Goal: Task Accomplishment & Management: Manage account settings

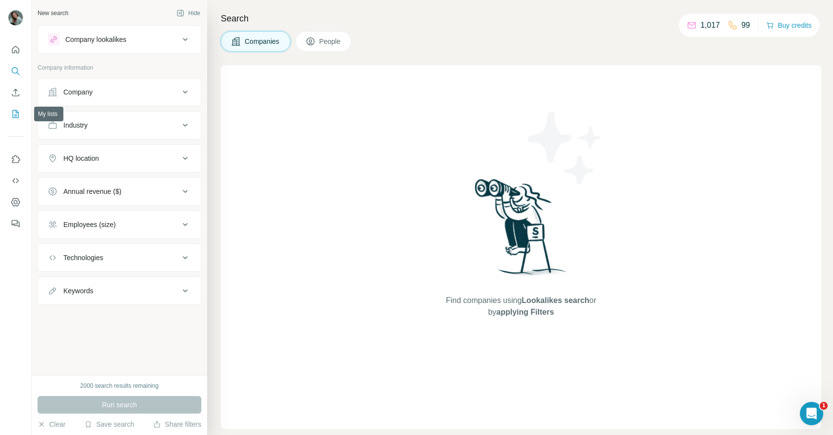
click at [17, 114] on icon "My lists" at bounding box center [16, 114] width 10 height 10
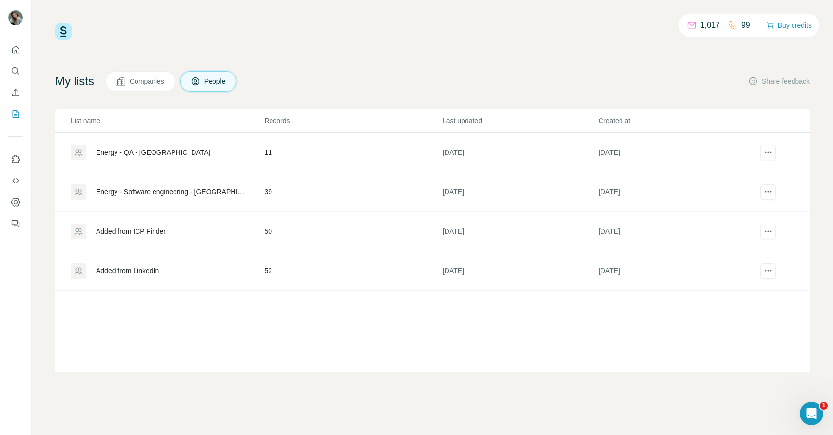
click at [169, 191] on div "Energy - Software engineering - [GEOGRAPHIC_DATA]" at bounding box center [172, 192] width 152 height 10
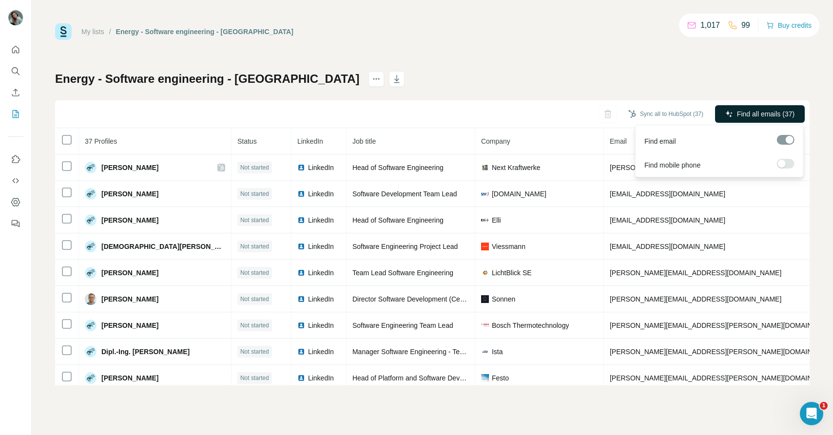
click at [785, 113] on span "Find all emails (37)" at bounding box center [765, 114] width 57 height 10
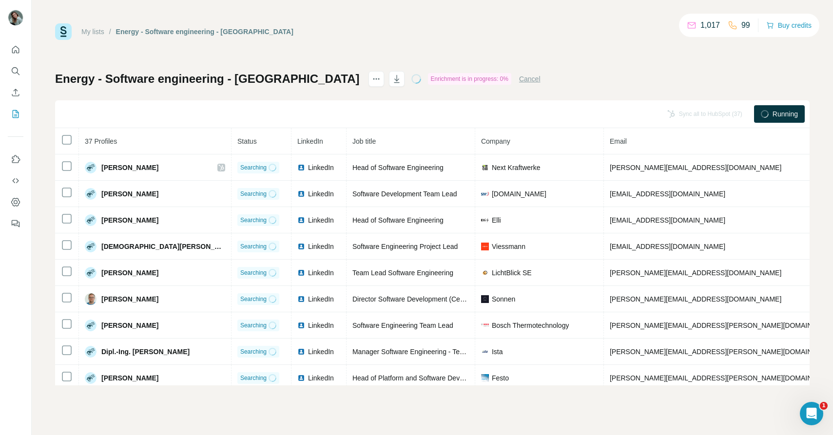
click at [94, 31] on link "My lists" at bounding box center [92, 32] width 23 height 8
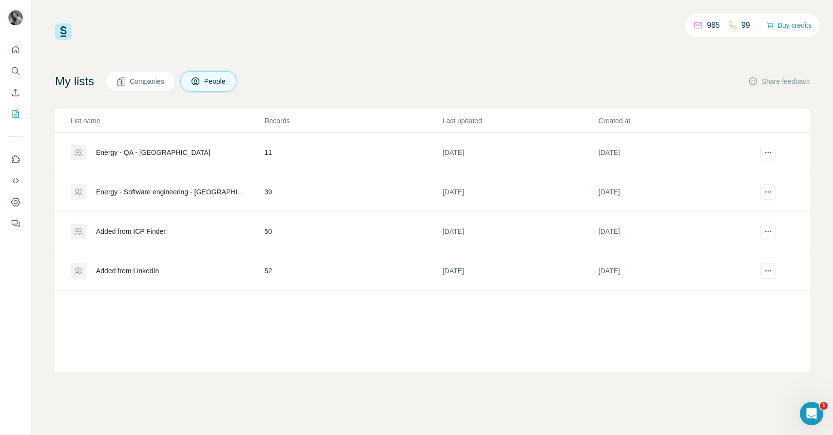
click at [154, 154] on div "Energy - QA - [GEOGRAPHIC_DATA]" at bounding box center [153, 153] width 114 height 10
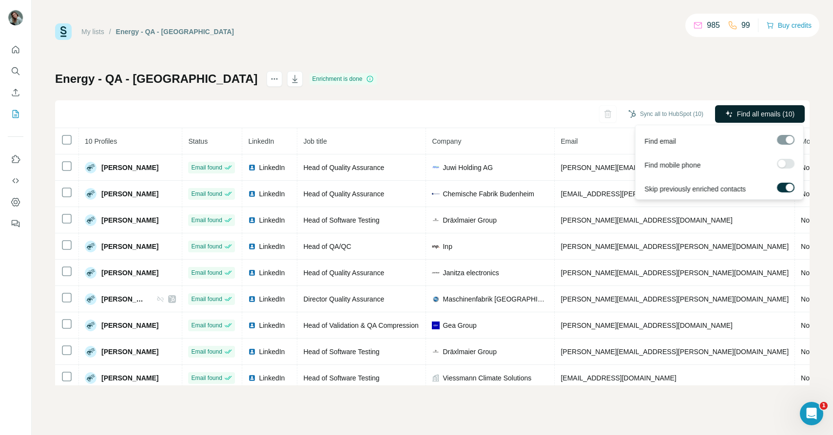
click at [743, 117] on span "Find all emails (10)" at bounding box center [765, 114] width 57 height 10
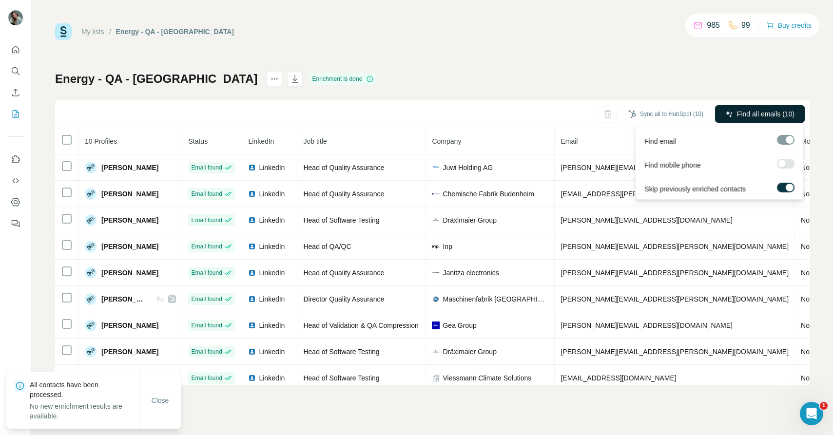
click at [751, 114] on span "Find all emails (10)" at bounding box center [765, 114] width 57 height 10
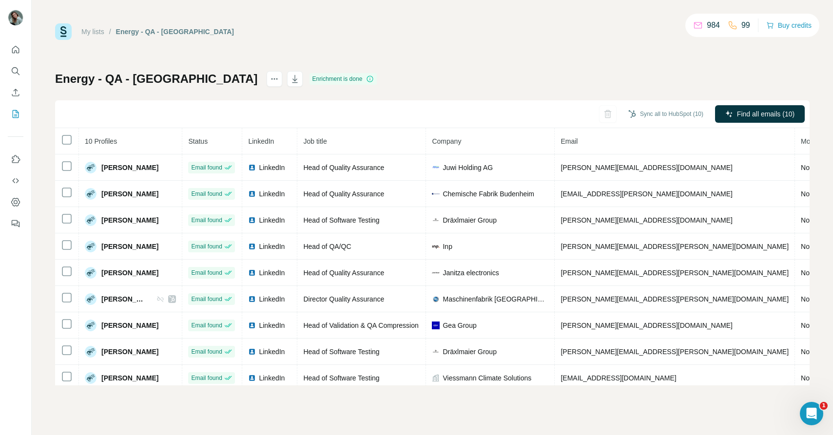
click at [95, 31] on link "My lists" at bounding box center [92, 32] width 23 height 8
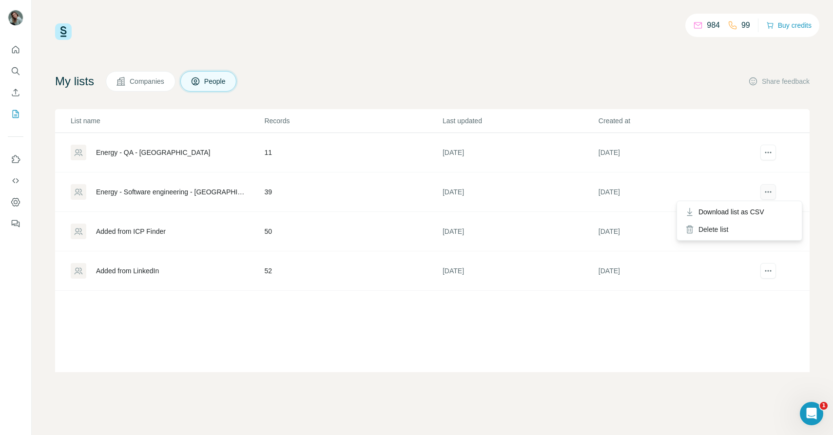
click at [770, 195] on icon "actions" at bounding box center [768, 192] width 10 height 10
click at [750, 209] on span "Download list as CSV" at bounding box center [731, 212] width 66 height 10
click at [768, 151] on icon "actions" at bounding box center [768, 153] width 10 height 10
click at [748, 171] on span "Download list as CSV" at bounding box center [731, 173] width 66 height 10
click at [16, 73] on icon "Search" at bounding box center [15, 70] width 6 height 6
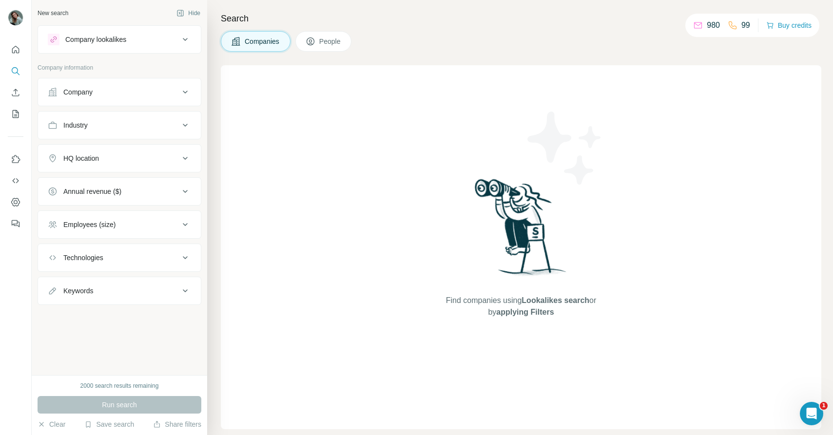
click at [339, 42] on span "People" at bounding box center [330, 42] width 22 height 10
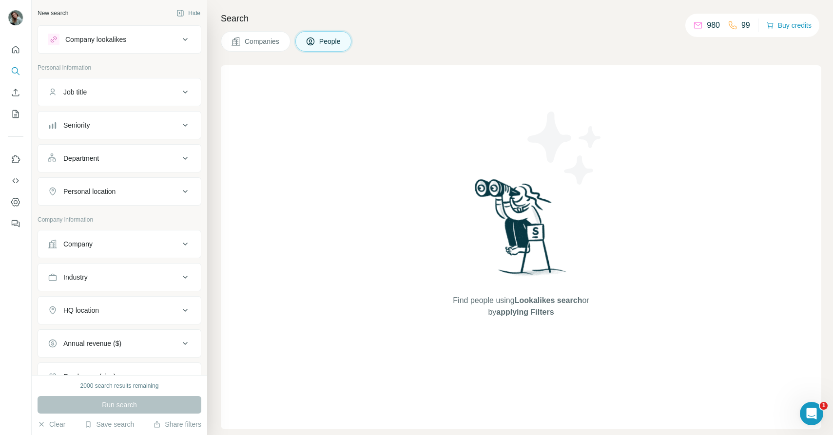
click at [130, 90] on div "Job title" at bounding box center [114, 92] width 132 height 10
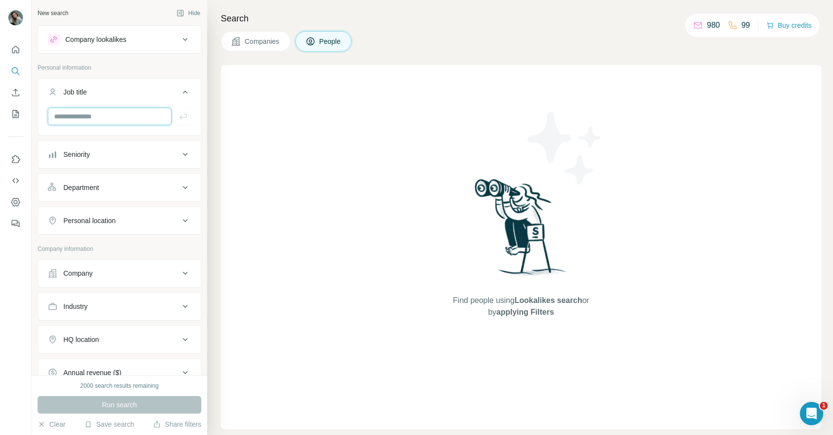
click at [100, 113] on input "text" at bounding box center [110, 117] width 124 height 18
type input "********"
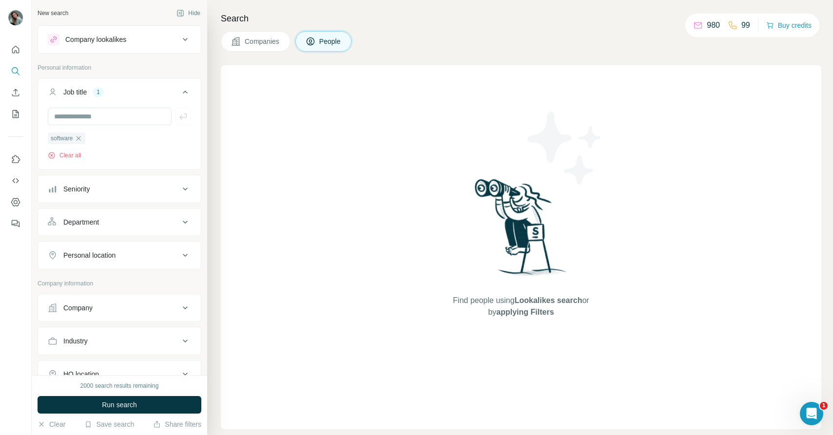
click at [86, 189] on div "Seniority" at bounding box center [76, 189] width 26 height 10
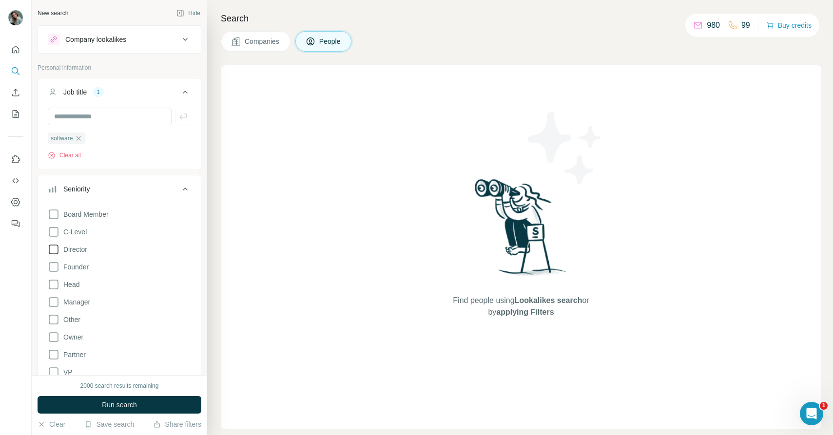
click at [83, 252] on span "Director" at bounding box center [73, 250] width 28 height 10
click at [78, 286] on span "Head" at bounding box center [69, 285] width 20 height 10
click at [78, 299] on span "Manager" at bounding box center [74, 302] width 31 height 10
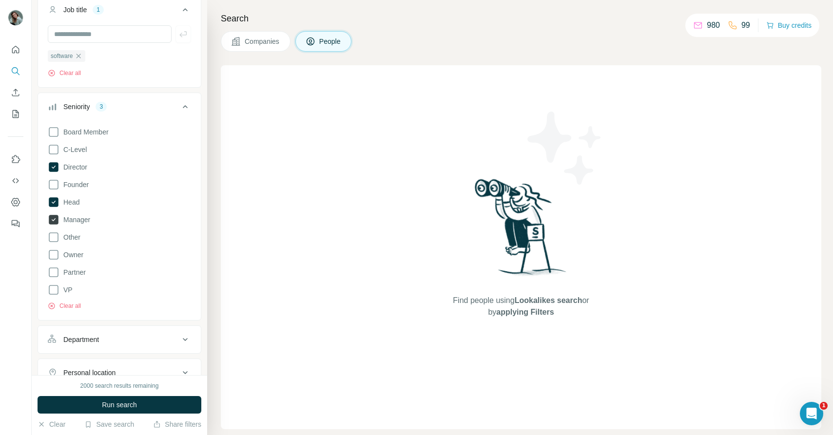
scroll to position [95, 0]
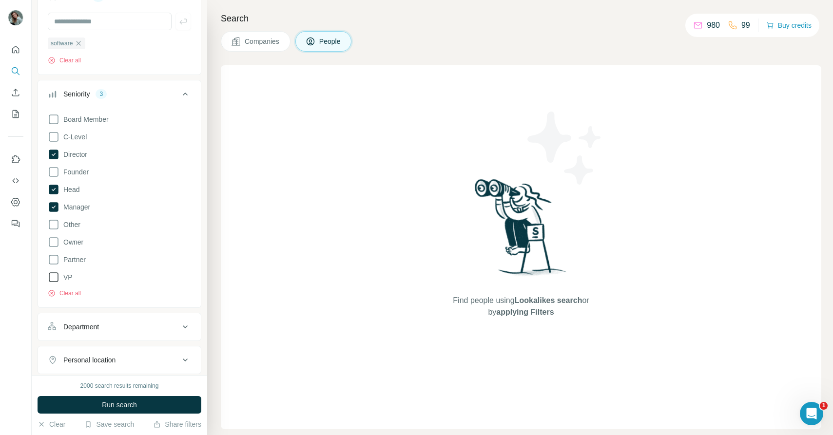
click at [68, 279] on span "VP" at bounding box center [65, 277] width 13 height 10
click at [101, 334] on button "Department" at bounding box center [119, 326] width 163 height 23
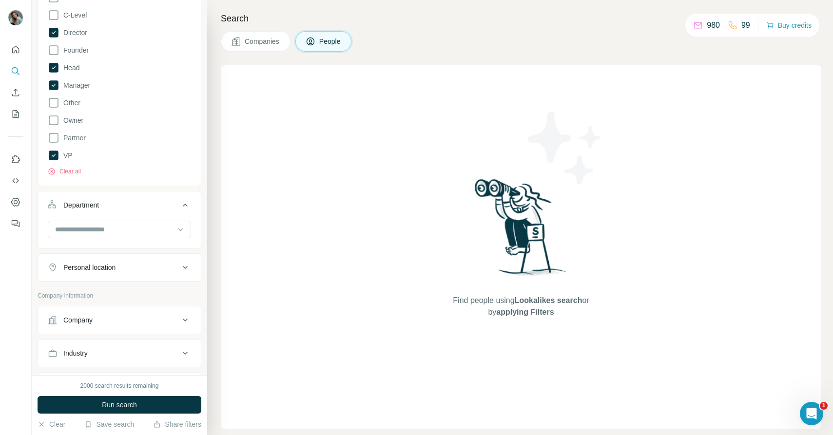
scroll to position [285, 0]
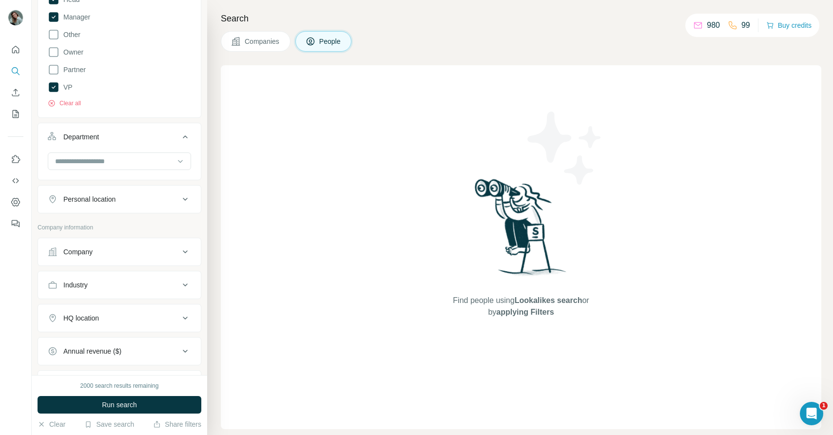
click at [124, 255] on div "Company" at bounding box center [114, 252] width 132 height 10
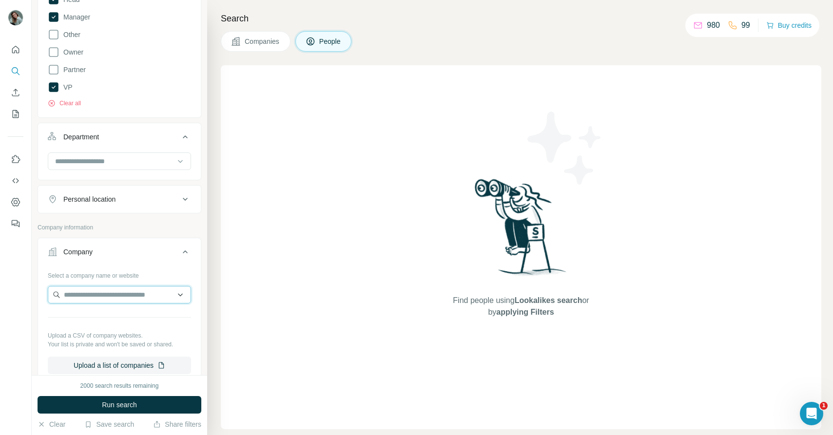
click at [113, 291] on input "text" at bounding box center [119, 295] width 143 height 18
click at [111, 253] on div "Company" at bounding box center [114, 252] width 132 height 10
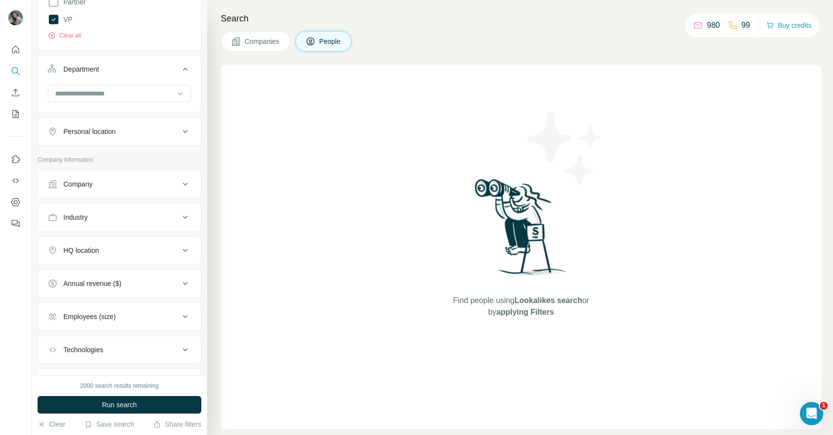
scroll to position [367, 0]
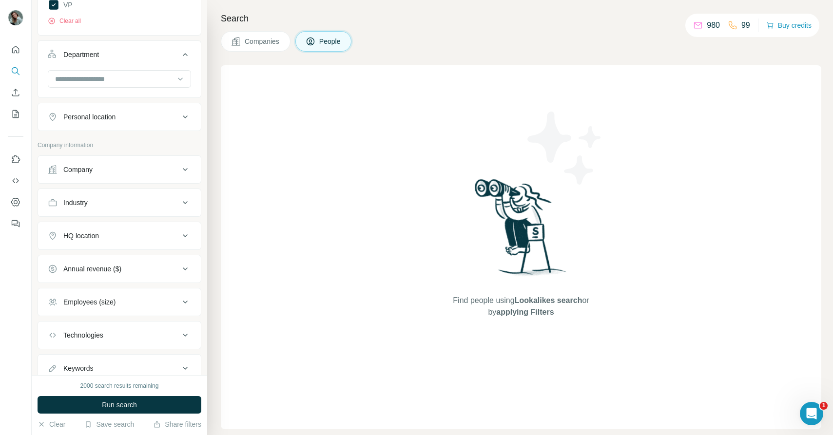
click at [147, 121] on div "Personal location" at bounding box center [114, 117] width 132 height 10
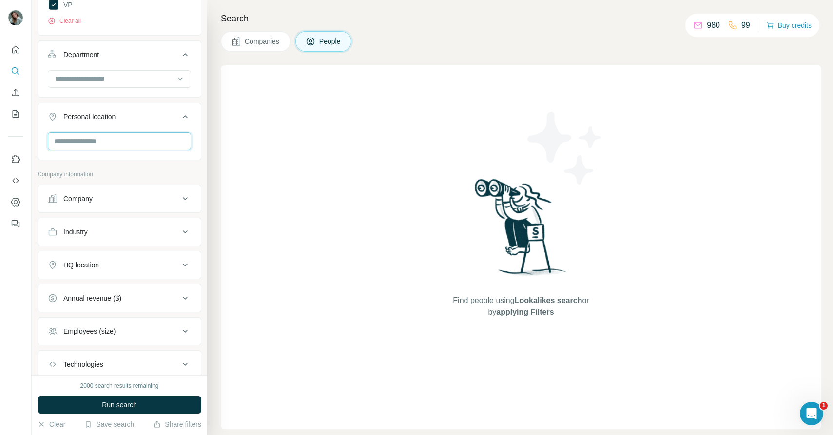
click at [133, 141] on input "text" at bounding box center [119, 142] width 143 height 18
type input "****"
click at [151, 162] on div "🇩🇪 [GEOGRAPHIC_DATA]" at bounding box center [119, 168] width 127 height 12
click at [168, 168] on div "🇩🇪 [GEOGRAPHIC_DATA]" at bounding box center [119, 168] width 127 height 12
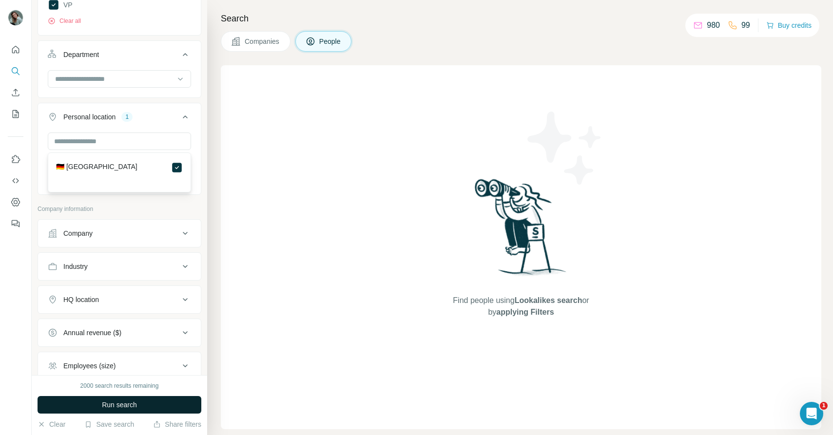
click at [132, 405] on span "Run search" at bounding box center [119, 405] width 35 height 10
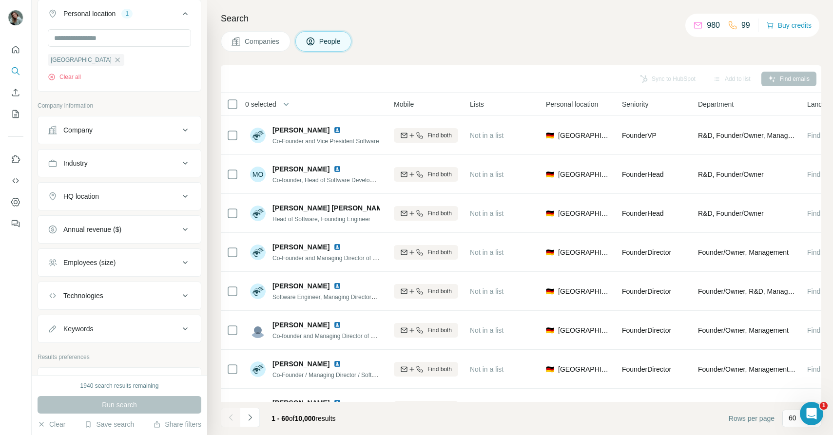
scroll to position [469, 0]
click at [133, 257] on button "Employees (size)" at bounding box center [119, 264] width 163 height 23
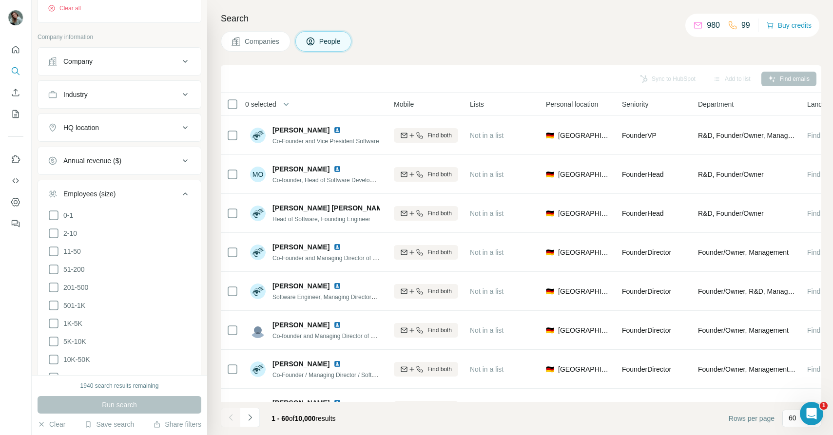
scroll to position [583, 0]
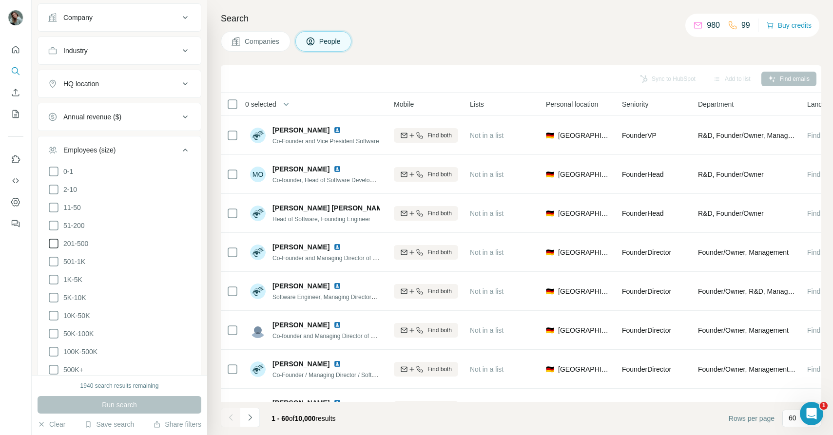
click at [76, 243] on span "201-500" at bounding box center [73, 244] width 29 height 10
click at [76, 260] on span "501-1K" at bounding box center [72, 262] width 26 height 10
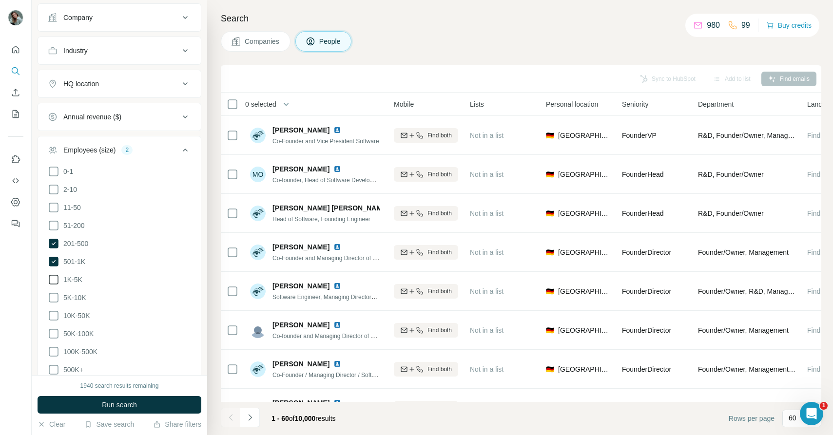
click at [75, 282] on span "1K-5K" at bounding box center [70, 280] width 23 height 10
click at [75, 297] on span "5K-10K" at bounding box center [72, 298] width 27 height 10
click at [75, 313] on span "10K-50K" at bounding box center [74, 316] width 30 height 10
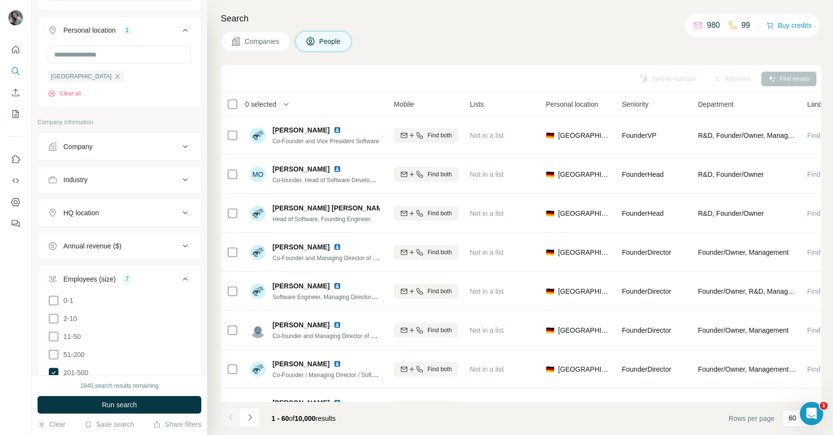
scroll to position [442, 0]
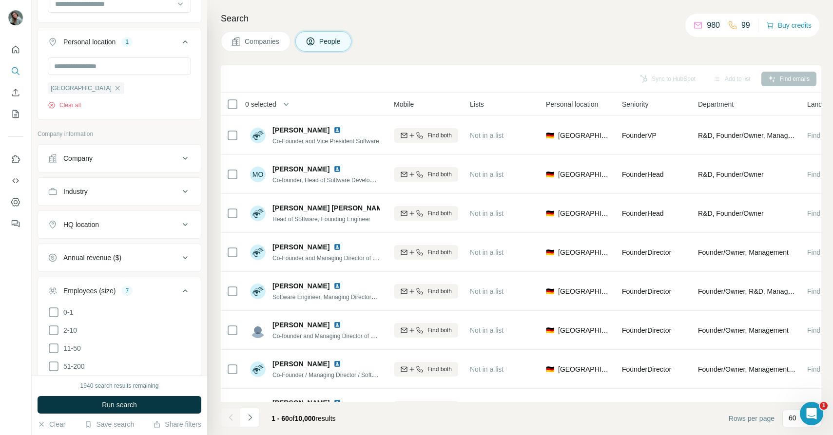
click at [115, 197] on button "Industry" at bounding box center [119, 191] width 163 height 23
click at [115, 215] on input at bounding box center [114, 215] width 120 height 11
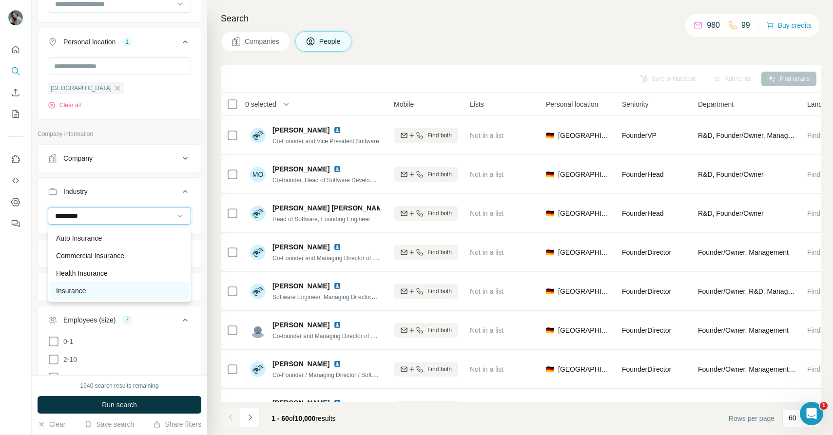
type input "*********"
click at [118, 283] on div "Insurance" at bounding box center [119, 291] width 138 height 18
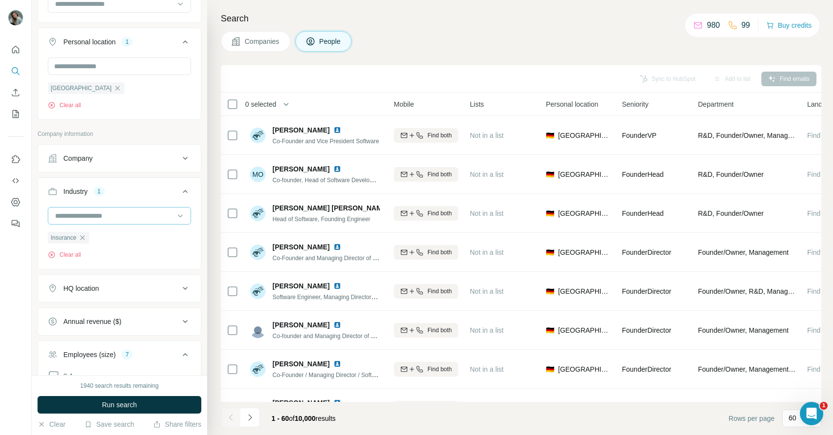
click at [115, 217] on input at bounding box center [114, 215] width 120 height 11
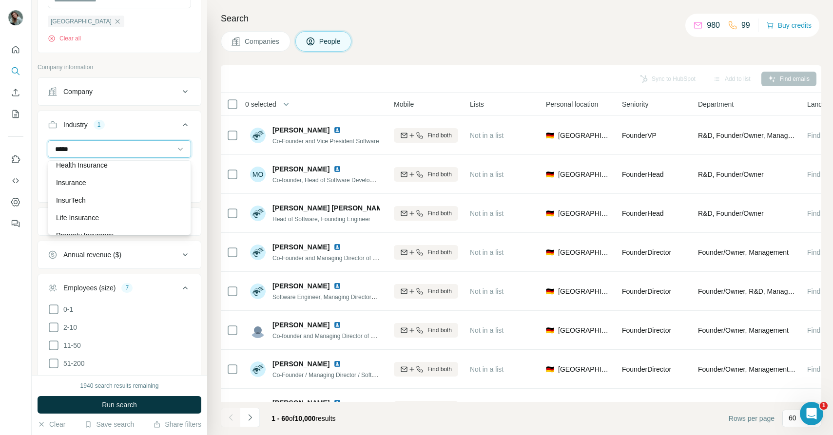
scroll to position [42, 0]
type input "*****"
click at [123, 193] on div "InsurTech" at bounding box center [119, 199] width 138 height 18
click at [130, 152] on input at bounding box center [114, 149] width 120 height 11
type input "******"
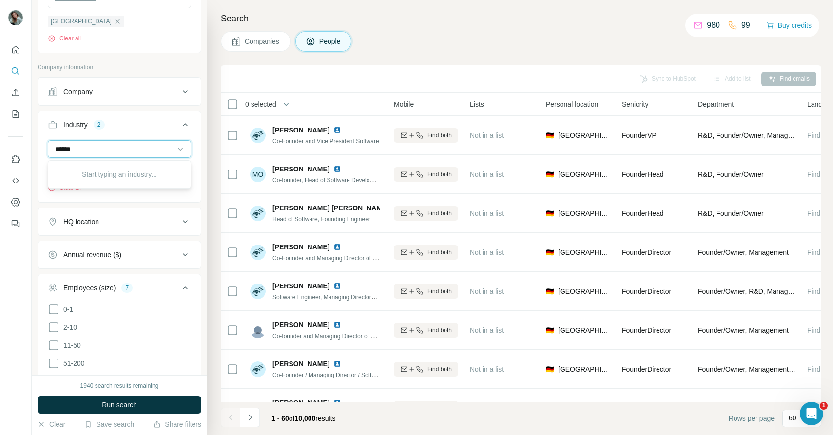
click at [124, 152] on input "******" at bounding box center [114, 149] width 120 height 11
click at [98, 150] on input at bounding box center [114, 149] width 120 height 11
type input "*"
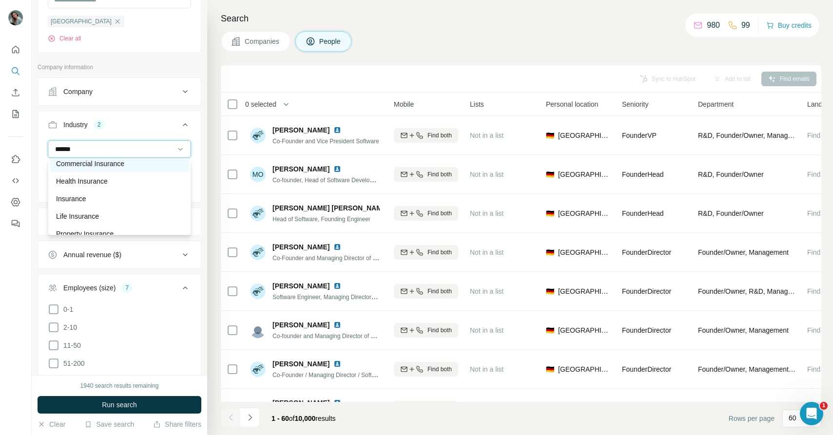
scroll to position [35, 0]
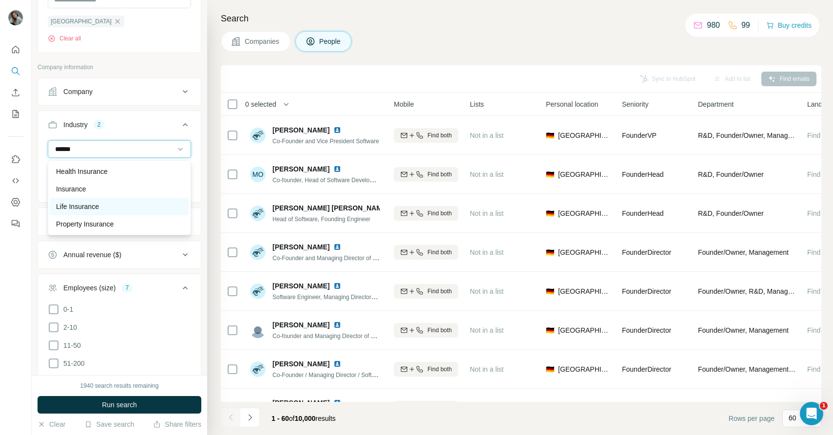
type input "******"
click at [130, 209] on div "Life Insurance" at bounding box center [119, 207] width 127 height 10
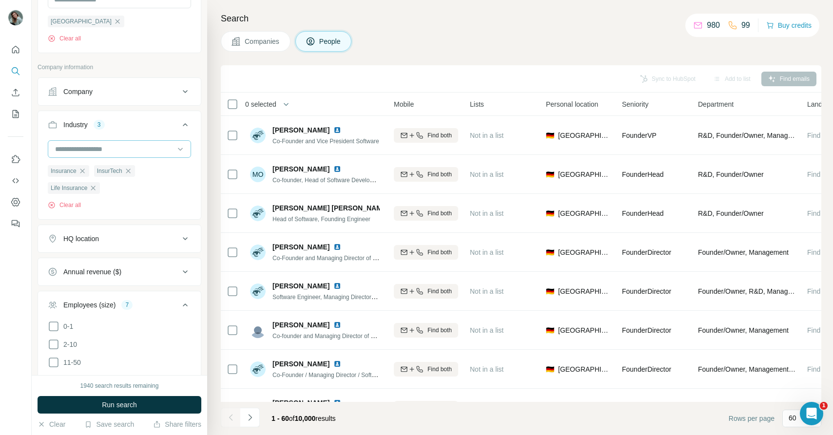
click at [97, 151] on input at bounding box center [114, 149] width 120 height 11
click at [95, 151] on input at bounding box center [114, 149] width 120 height 11
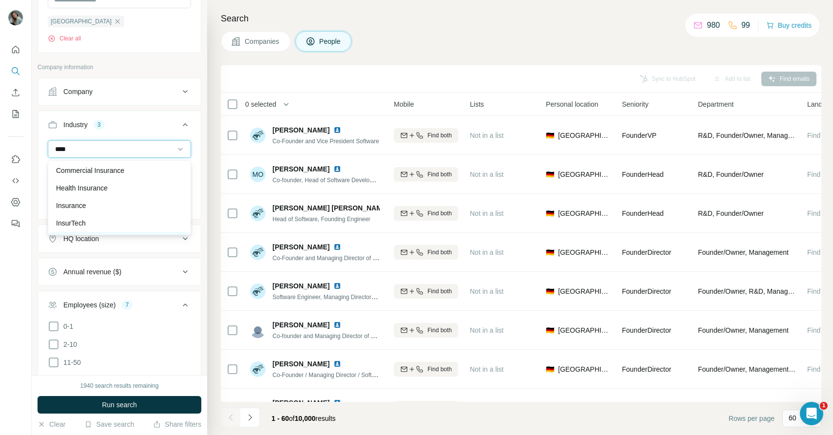
scroll to position [15, 0]
type input "****"
click at [118, 176] on p "Commercial Insurance" at bounding box center [90, 174] width 68 height 10
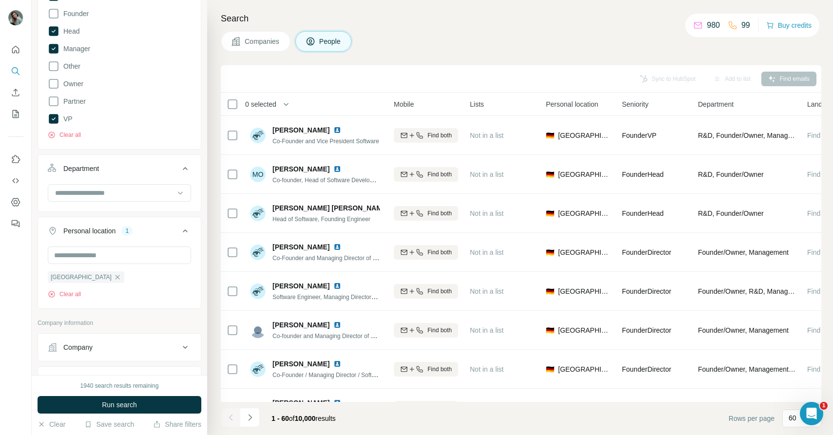
scroll to position [226, 0]
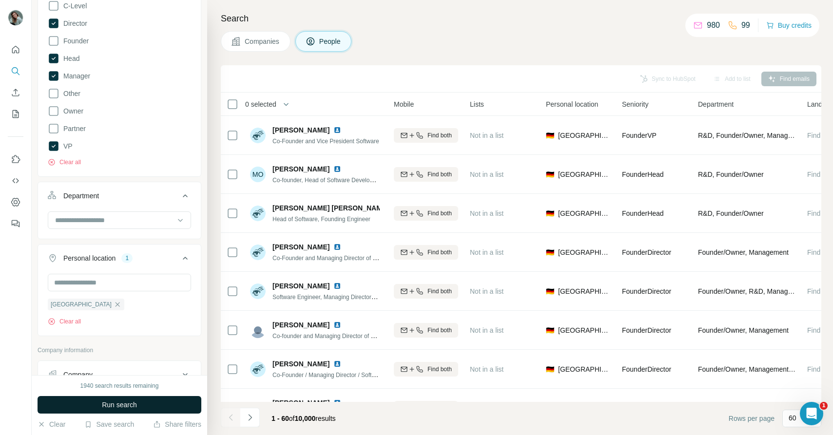
click at [149, 407] on button "Run search" at bounding box center [120, 405] width 164 height 18
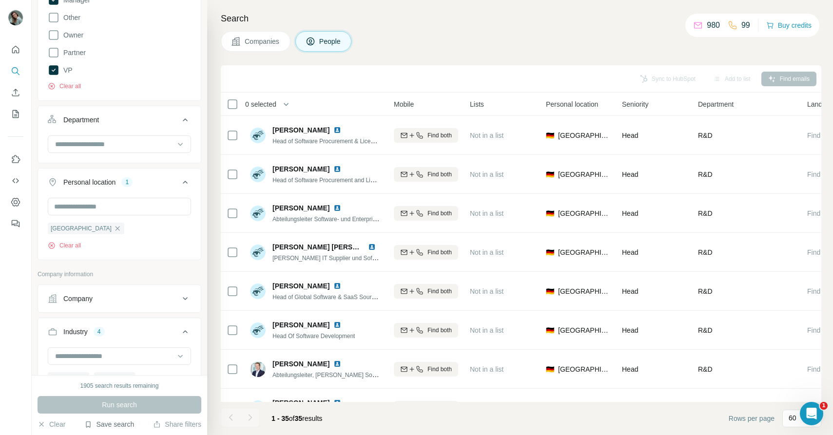
scroll to position [308, 0]
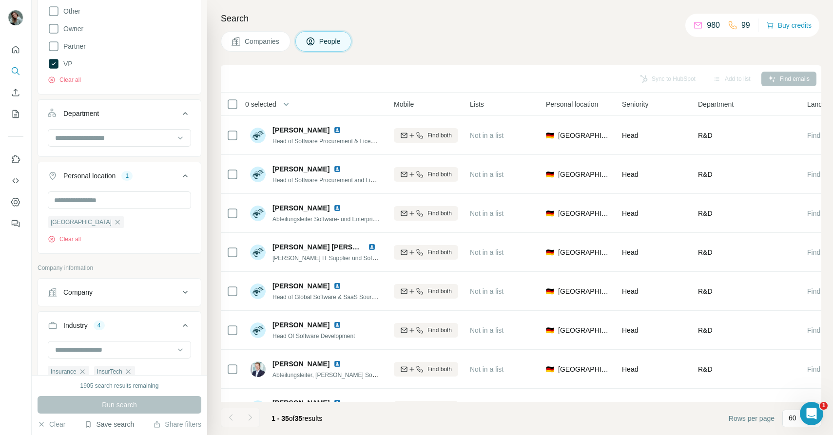
click at [116, 420] on button "Save search" at bounding box center [109, 424] width 50 height 10
click at [130, 389] on div "Save search" at bounding box center [136, 387] width 103 height 19
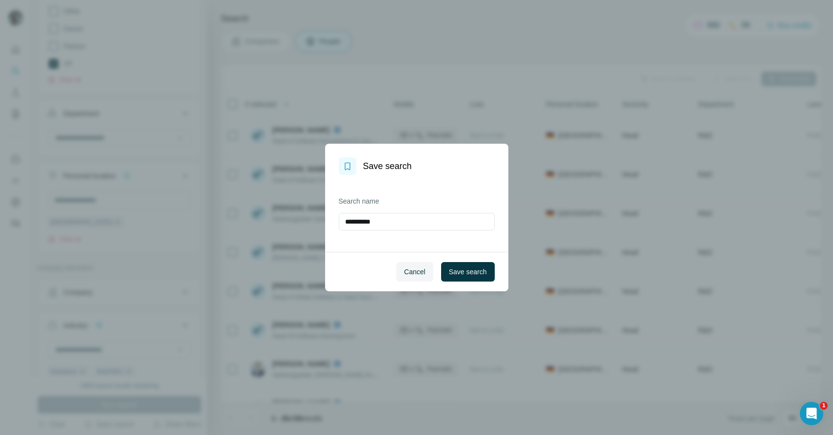
drag, startPoint x: 391, startPoint y: 223, endPoint x: 313, endPoint y: 222, distance: 78.0
click at [313, 222] on div "**********" at bounding box center [416, 217] width 833 height 435
click at [435, 224] on input "**********" at bounding box center [417, 222] width 156 height 18
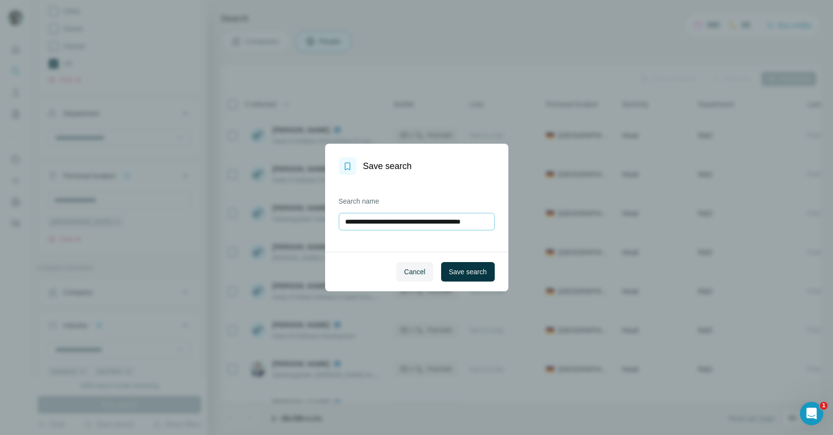
click at [419, 223] on input "**********" at bounding box center [417, 222] width 156 height 18
type input "**********"
click at [467, 271] on span "Save search" at bounding box center [468, 272] width 38 height 10
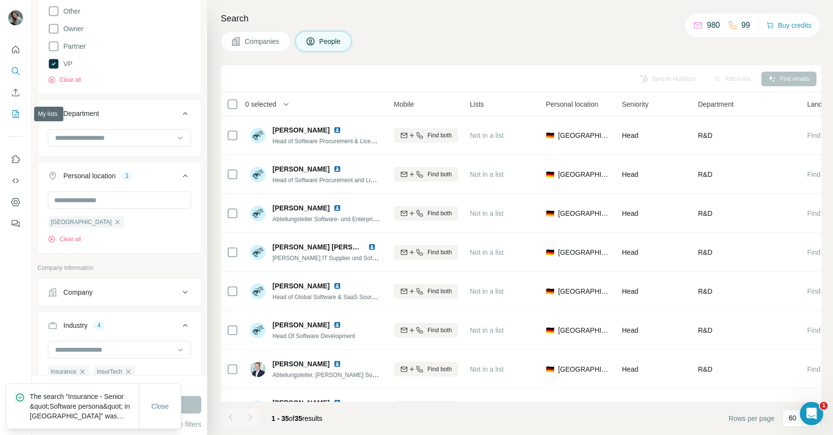
click at [14, 111] on icon "My lists" at bounding box center [16, 114] width 10 height 10
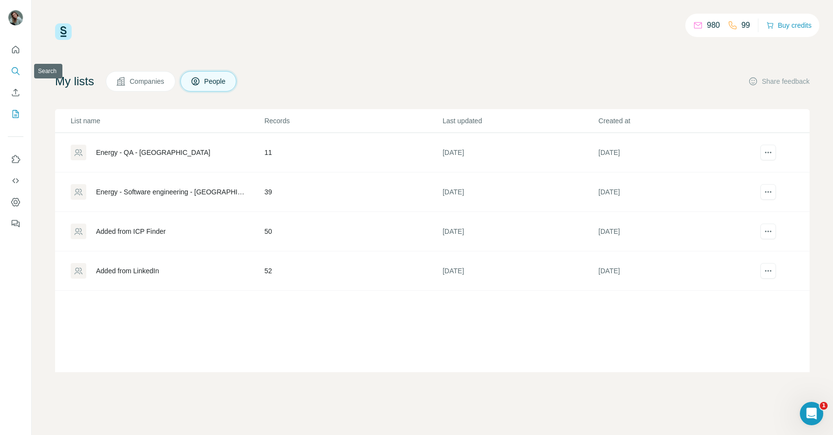
click at [16, 73] on icon "Search" at bounding box center [16, 71] width 10 height 10
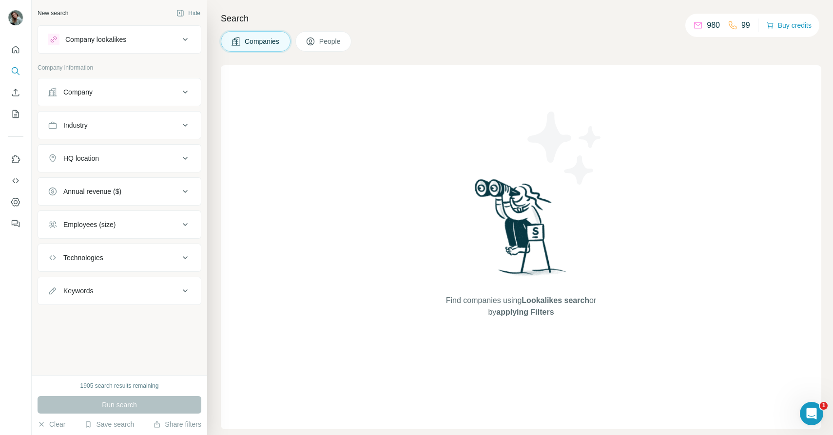
click at [319, 35] on button "People" at bounding box center [323, 41] width 57 height 20
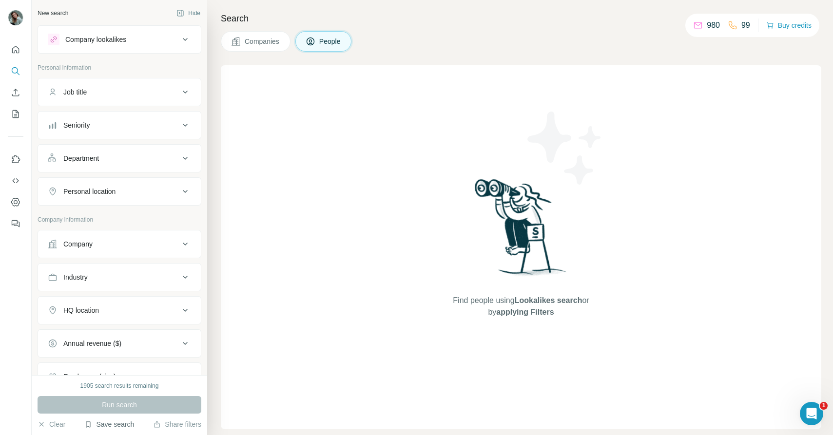
click at [113, 426] on button "Save search" at bounding box center [109, 424] width 50 height 10
click at [127, 405] on div "View my saved searches" at bounding box center [136, 407] width 103 height 19
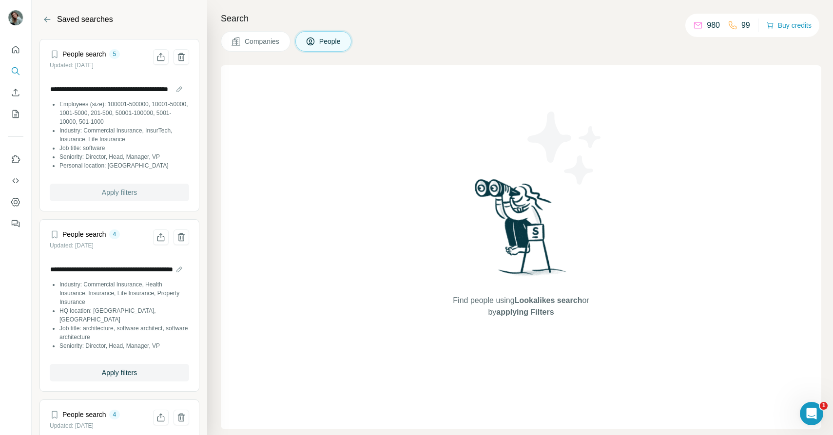
click at [134, 193] on span "Apply filters" at bounding box center [119, 193] width 35 height 10
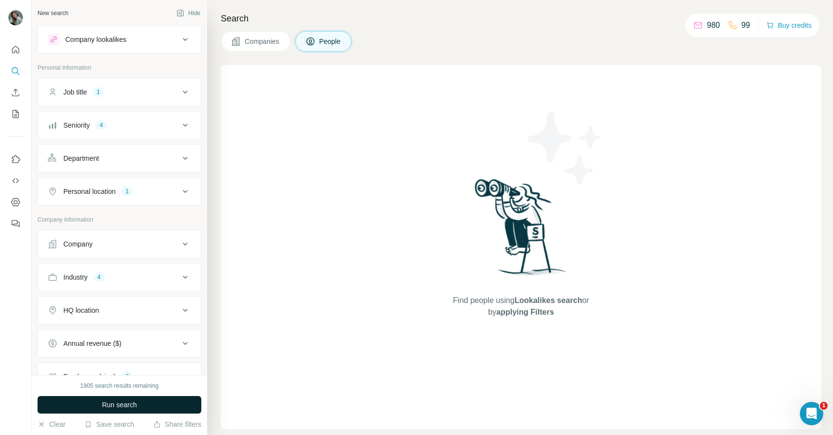
click at [137, 402] on span "Run search" at bounding box center [119, 405] width 35 height 10
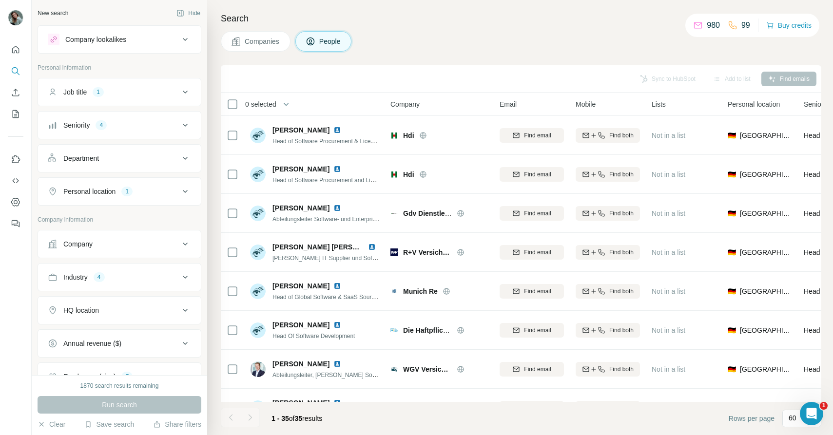
click at [795, 79] on div "Sync to HubSpot Add to list Find emails" at bounding box center [521, 78] width 590 height 17
click at [594, 80] on div "Sync to HubSpot Add to list Find emails" at bounding box center [521, 78] width 590 height 17
click at [732, 79] on div "Add to list" at bounding box center [731, 79] width 51 height 15
click at [104, 401] on div "Run search" at bounding box center [120, 405] width 164 height 18
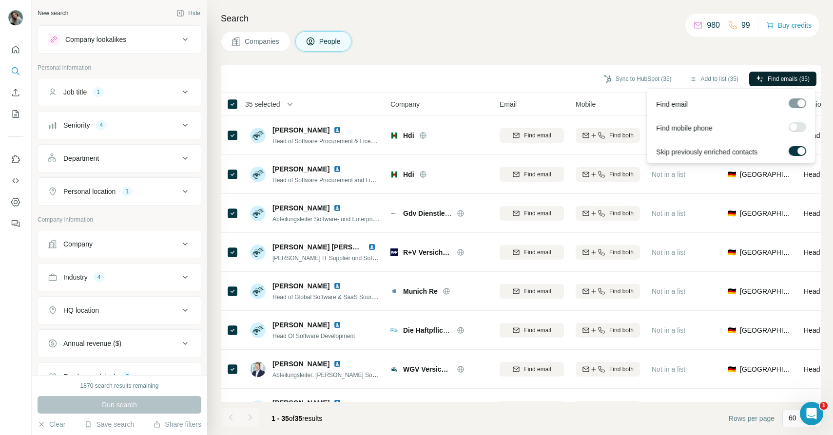
click at [786, 79] on span "Find emails (35)" at bounding box center [788, 79] width 42 height 9
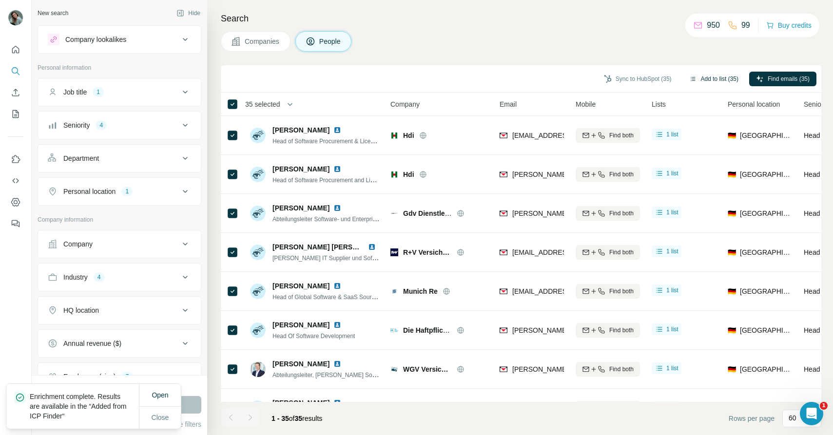
click at [719, 77] on button "Add to list (35)" at bounding box center [713, 79] width 63 height 15
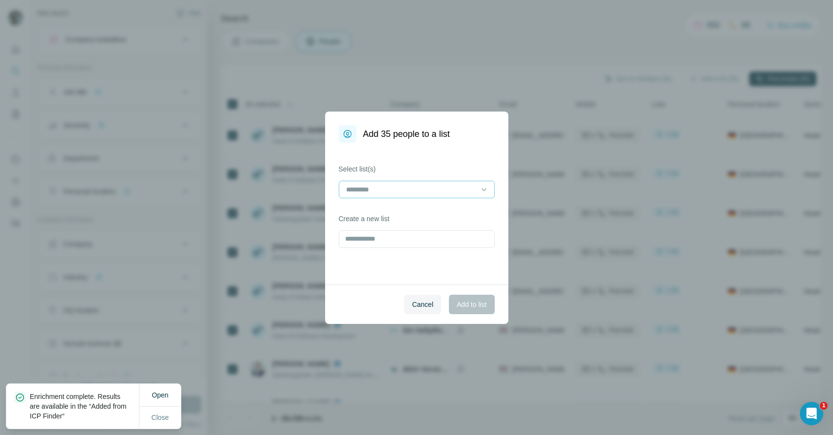
click at [384, 189] on input at bounding box center [411, 189] width 132 height 11
click at [364, 274] on div "Select list(s) Create a new list" at bounding box center [416, 214] width 183 height 142
click at [364, 236] on input "text" at bounding box center [417, 239] width 156 height 18
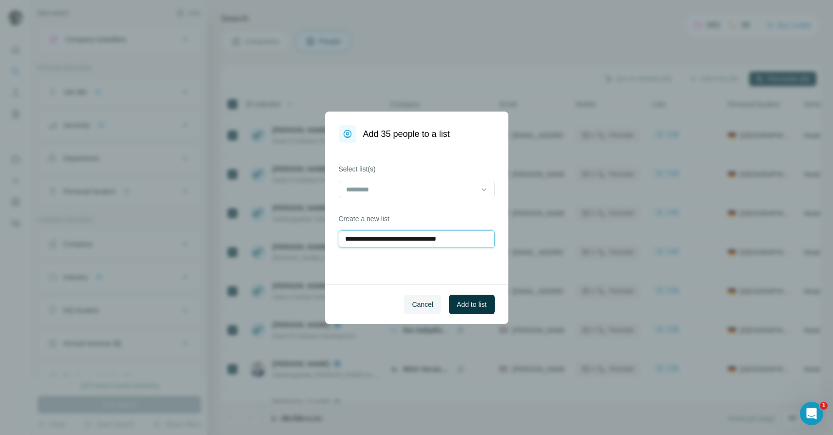
click at [437, 241] on input "**********" at bounding box center [417, 239] width 156 height 18
click at [473, 239] on input "**********" at bounding box center [417, 239] width 156 height 18
type input "**********"
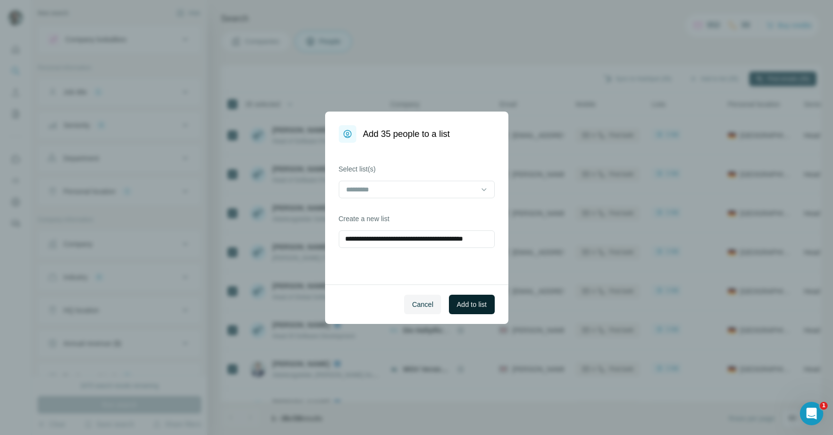
click at [476, 302] on span "Add to list" at bounding box center [471, 305] width 30 height 10
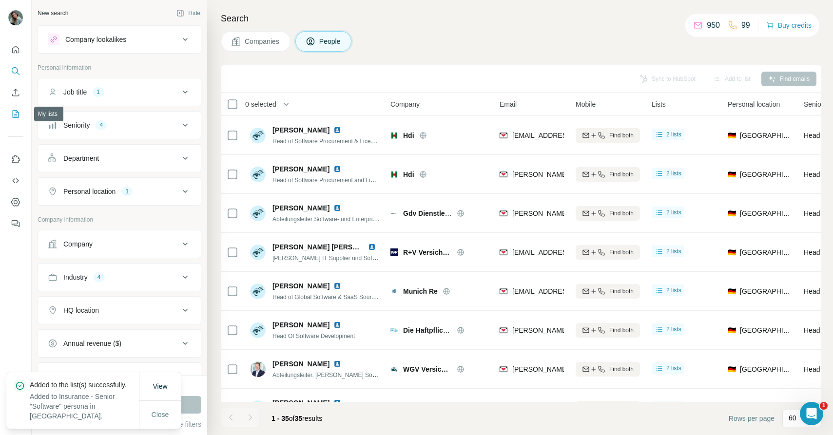
click at [15, 113] on icon "My lists" at bounding box center [16, 114] width 10 height 10
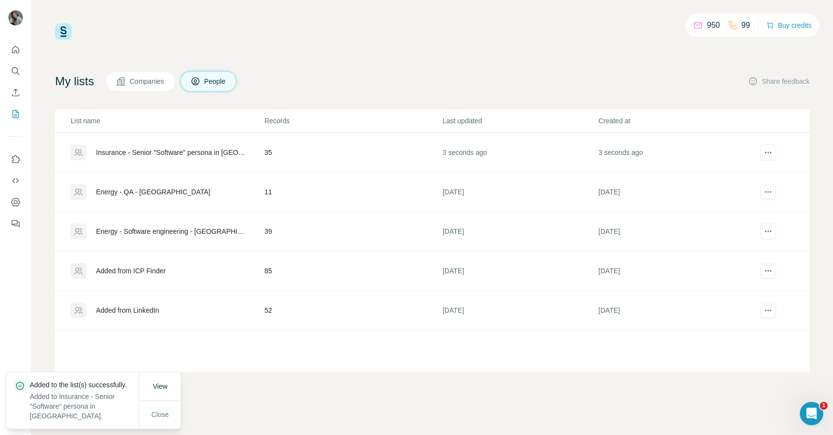
click at [163, 154] on div "Insurance - Senior "Software" persona in [GEOGRAPHIC_DATA]" at bounding box center [172, 153] width 152 height 10
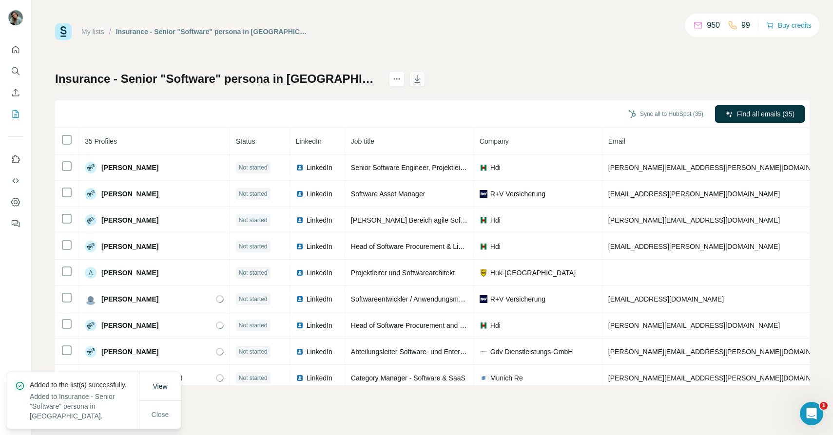
click at [415, 80] on icon "button" at bounding box center [417, 79] width 5 height 3
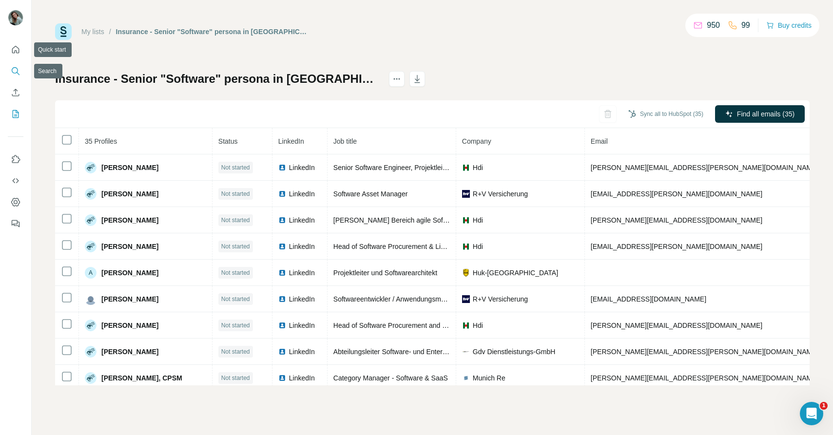
click at [17, 71] on icon "Search" at bounding box center [16, 71] width 10 height 10
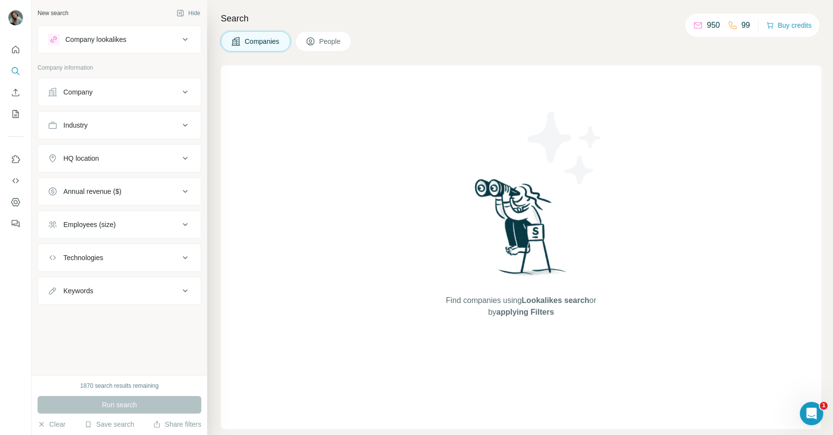
click at [320, 37] on button "People" at bounding box center [323, 41] width 57 height 20
